Goal: Task Accomplishment & Management: Manage account settings

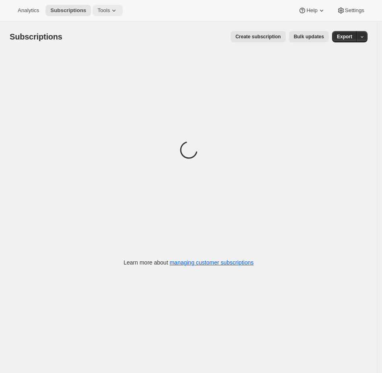
click at [112, 10] on icon at bounding box center [114, 10] width 8 height 8
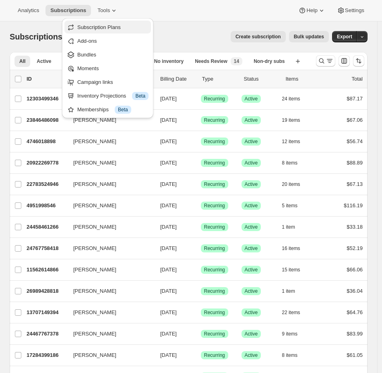
click at [95, 27] on span "Subscription Plans" at bounding box center [99, 27] width 44 height 6
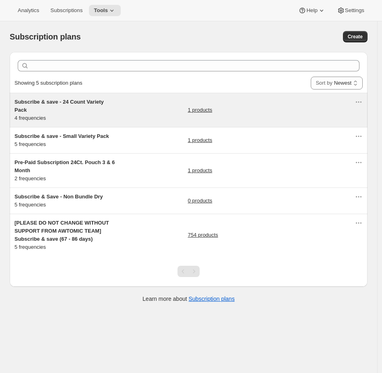
click at [128, 107] on div "Subscribe & save - 24 Count Variety Pack 4 frequencies 1 products" at bounding box center [185, 110] width 340 height 24
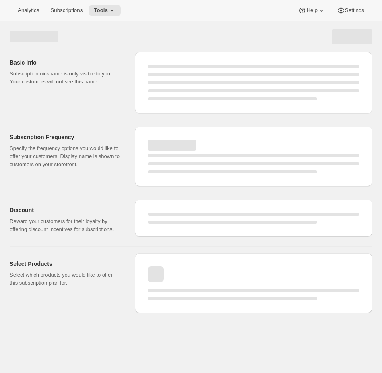
select select "WEEK"
select select "MONTH"
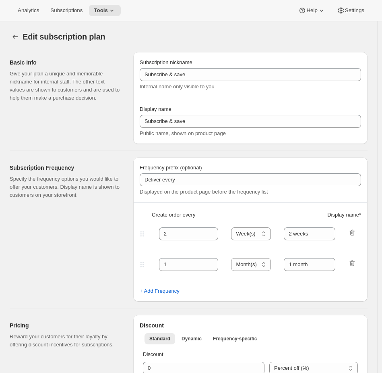
type input "Subscribe & save - 24 Count Variety Pack"
type input "4"
type input "4 weeks"
type input "3"
select select "WEEK"
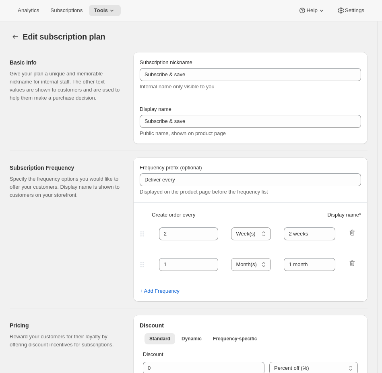
type input "3 weeks"
type input "11"
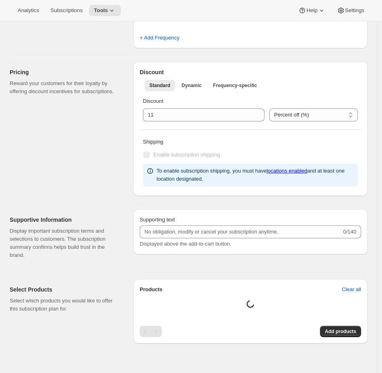
select select "WEEK"
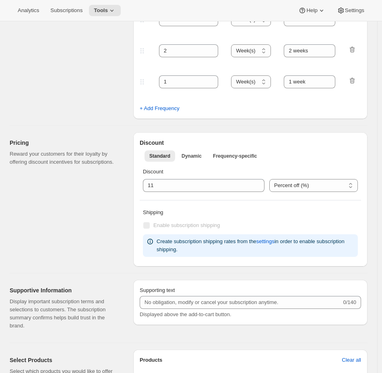
scroll to position [514, 0]
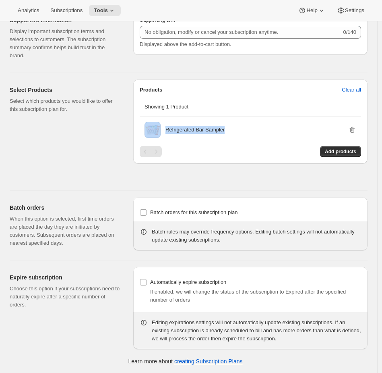
drag, startPoint x: 232, startPoint y: 130, endPoint x: 159, endPoint y: 111, distance: 75.3
click at [158, 126] on div "Refrigerated Bar Sampler" at bounding box center [251, 130] width 212 height 16
copy div "Refrigerated Bar Sampler"
drag, startPoint x: 73, startPoint y: 95, endPoint x: 87, endPoint y: 2, distance: 94.8
click at [73, 95] on div "Select Products Select which products you would like to offer this subscription…" at bounding box center [65, 99] width 111 height 27
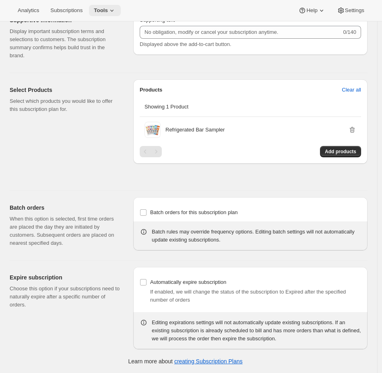
click at [100, 6] on button "Tools" at bounding box center [105, 10] width 32 height 11
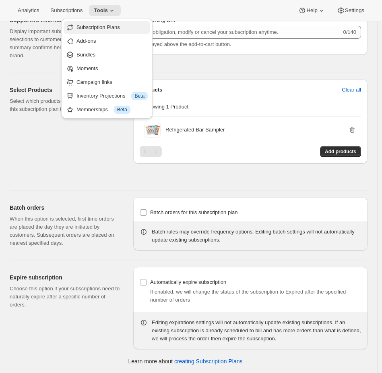
click at [97, 27] on span "Subscription Plans" at bounding box center [99, 27] width 44 height 6
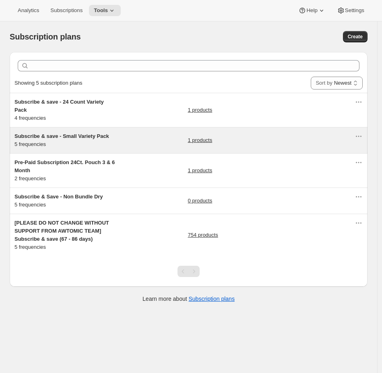
click at [129, 141] on div "Subscribe & save - Small Variety Pack 5 frequencies 1 products" at bounding box center [185, 140] width 340 height 16
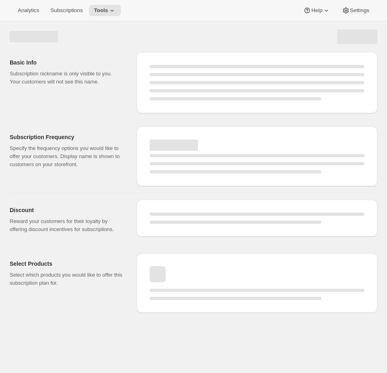
select select "WEEK"
select select "MONTH"
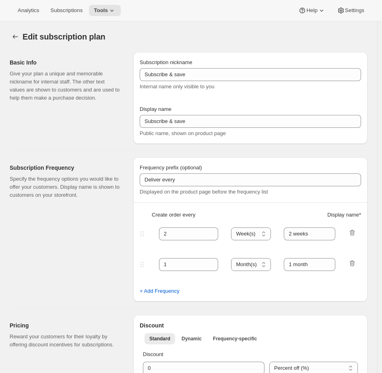
type input "Subscribe & save - Small Variety Pack"
select select "WEEK"
type input "1 week"
type input "10"
select select "WEEK"
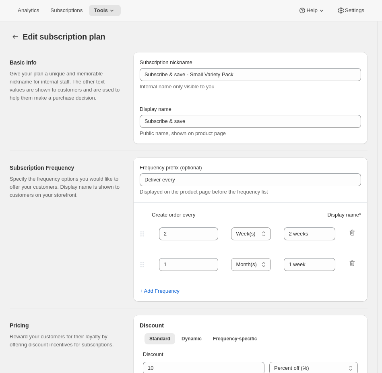
select select "WEEK"
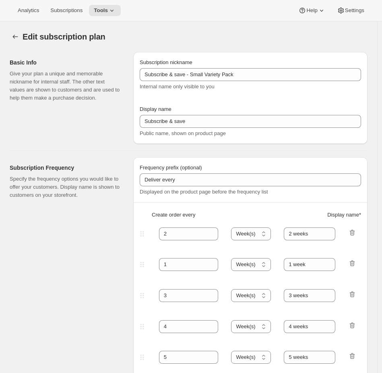
scroll to position [394, 0]
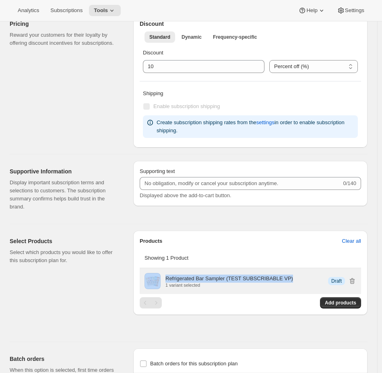
drag, startPoint x: 302, startPoint y: 279, endPoint x: 163, endPoint y: 276, distance: 139.0
click at [163, 276] on div "Refrigerated Bar Sampler (TEST SUBSCRIBABLE VP) 1 variant selected Info Draft" at bounding box center [251, 281] width 212 height 16
copy div "Refrigerated Bar Sampler (TEST SUBSCRIBABLE VP)"
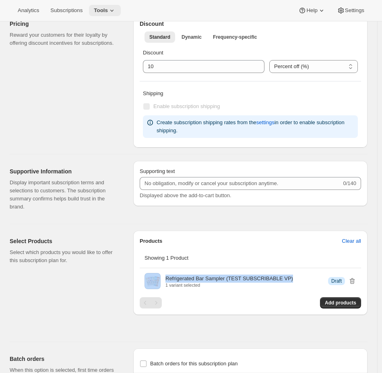
click at [117, 15] on button "Tools" at bounding box center [105, 10] width 32 height 11
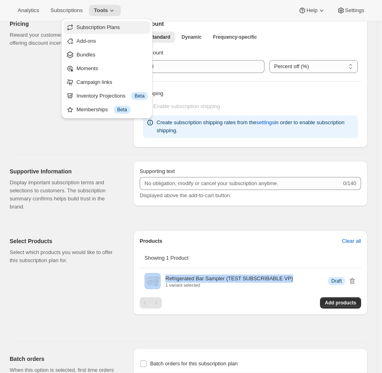
click at [98, 30] on span "Subscription Plans" at bounding box center [99, 27] width 44 height 6
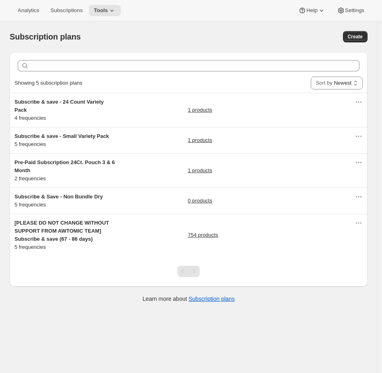
click at [195, 272] on div "Pagination" at bounding box center [194, 270] width 11 height 11
click at [180, 273] on div "Pagination" at bounding box center [183, 270] width 11 height 11
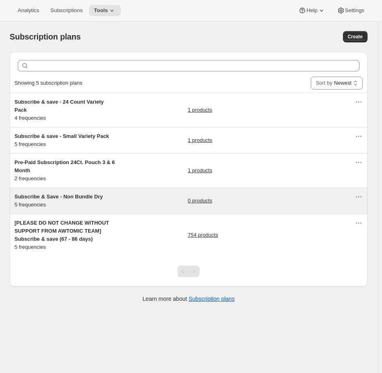
click at [140, 204] on div "Subscribe & Save - Non Bundle Dry 5 frequencies 0 products" at bounding box center [185, 201] width 340 height 16
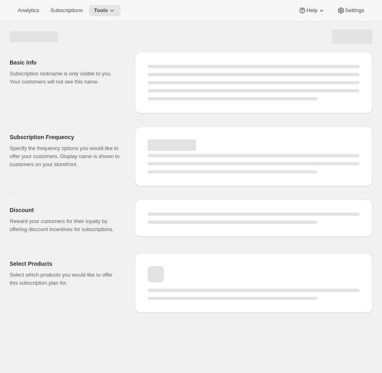
select select "WEEK"
select select "MONTH"
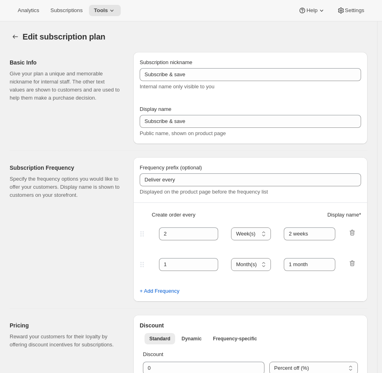
type input "Subscribe & Save - Non Bundle Dry"
type input "Subscribe & Save 10%"
type input "4"
type input "4 weeks"
select select "WEEK"
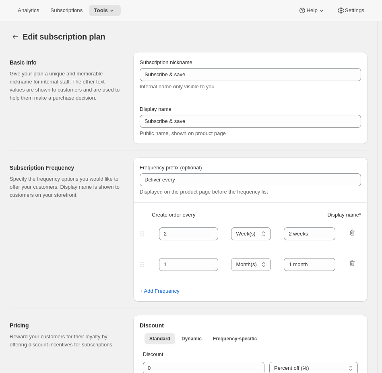
type input "1 week"
type input "10"
select select "WEEK"
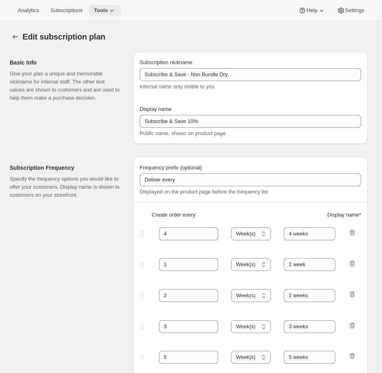
click at [107, 7] on span "Tools" at bounding box center [101, 10] width 14 height 6
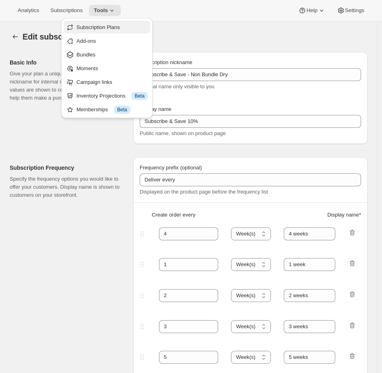
click at [101, 23] on span "Subscription Plans" at bounding box center [112, 27] width 71 height 8
